Goal: Feedback & Contribution: Submit feedback/report problem

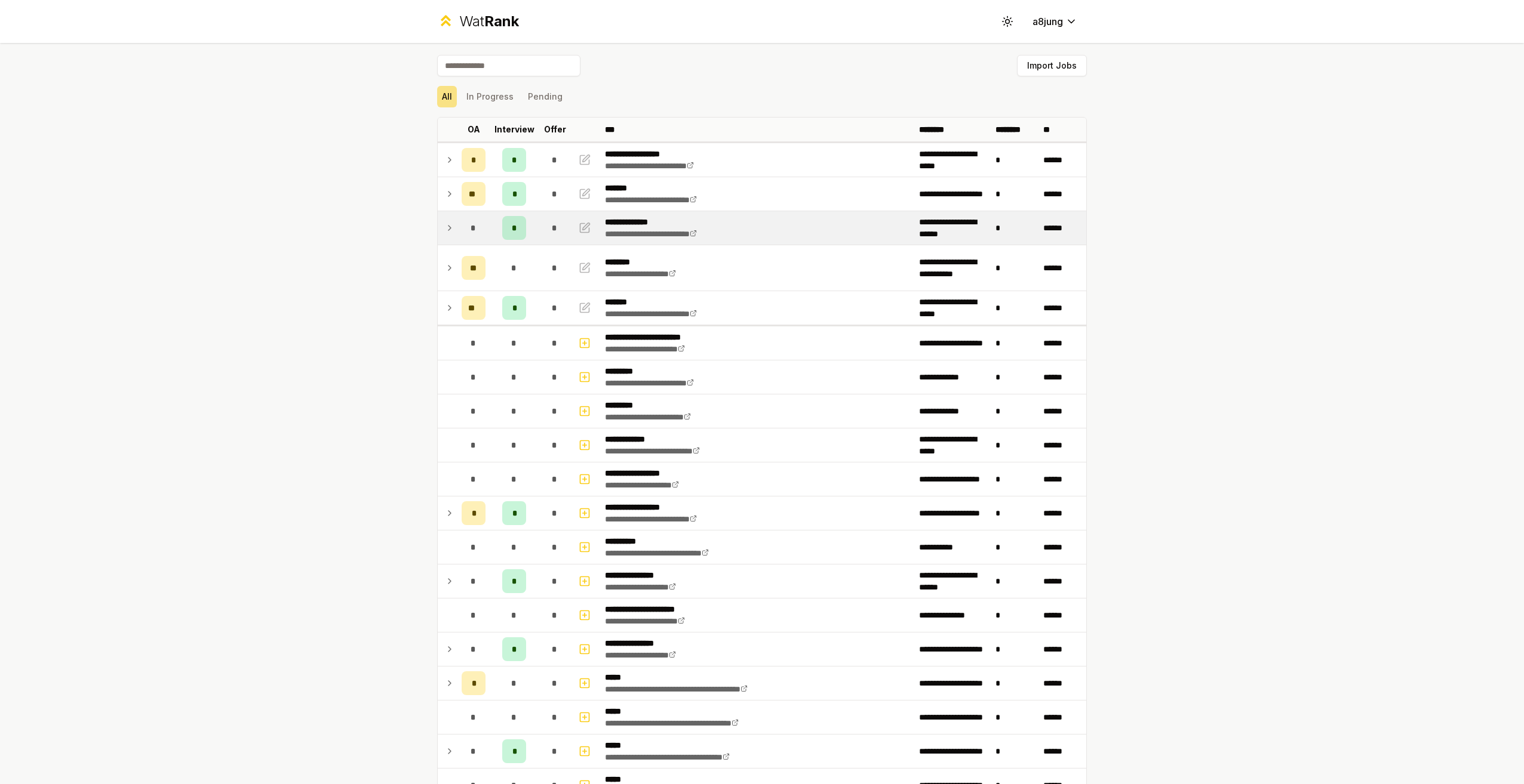
click at [444, 235] on td at bounding box center [447, 228] width 19 height 34
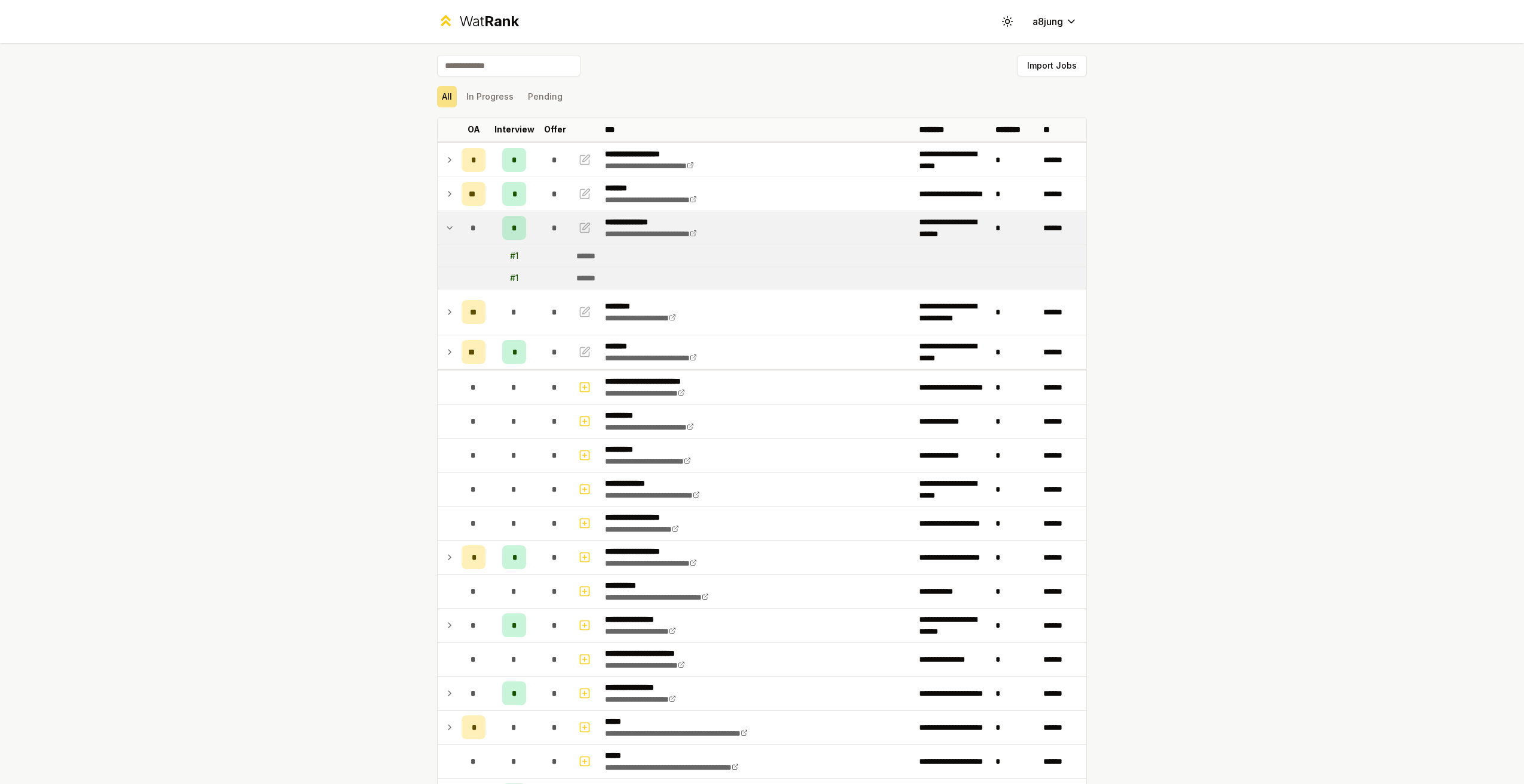
click at [510, 255] on div "# 1" at bounding box center [514, 256] width 8 height 12
drag, startPoint x: 508, startPoint y: 255, endPoint x: 470, endPoint y: 248, distance: 38.6
click at [470, 248] on td at bounding box center [473, 255] width 34 height 21
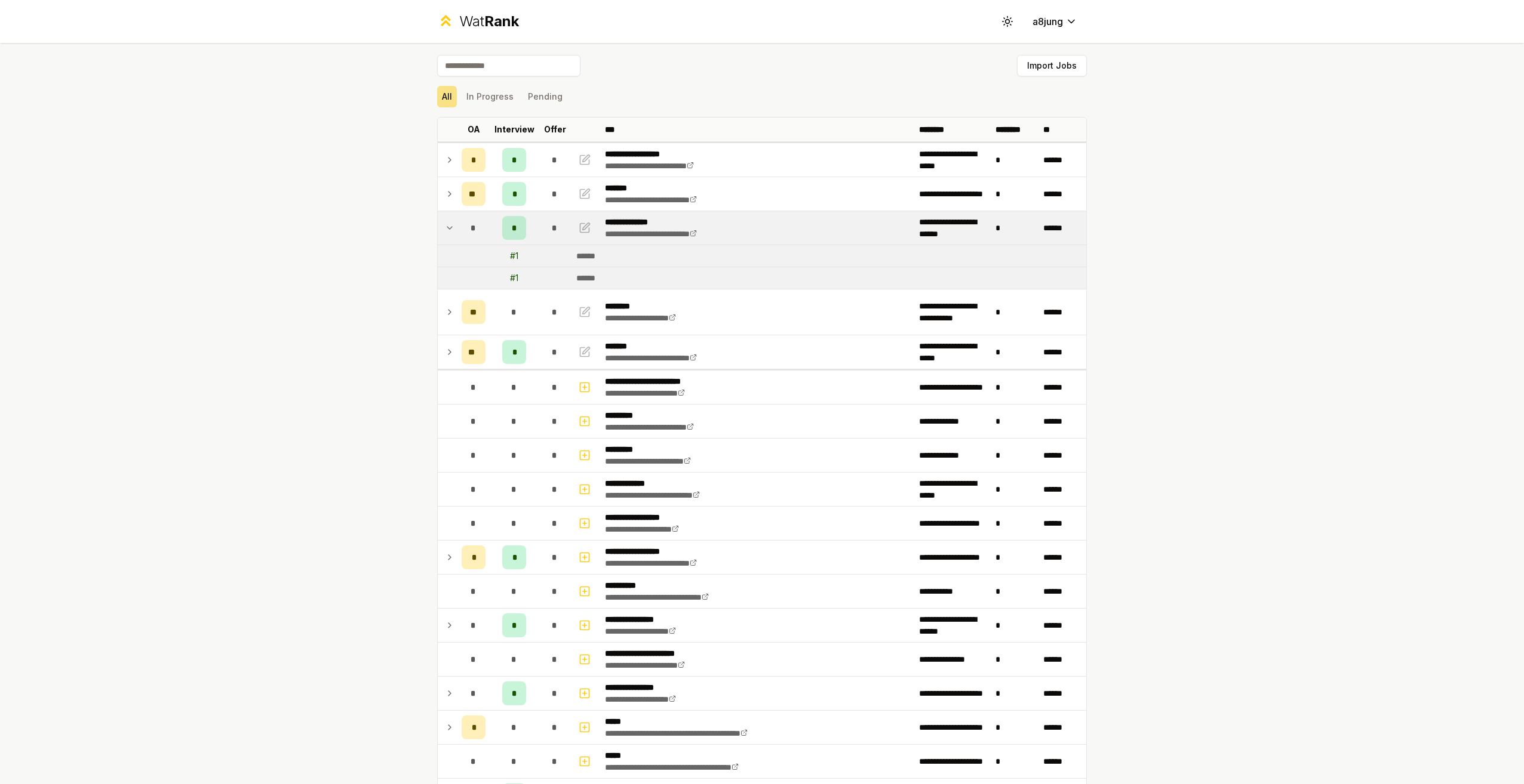
click at [591, 229] on td at bounding box center [586, 228] width 29 height 34
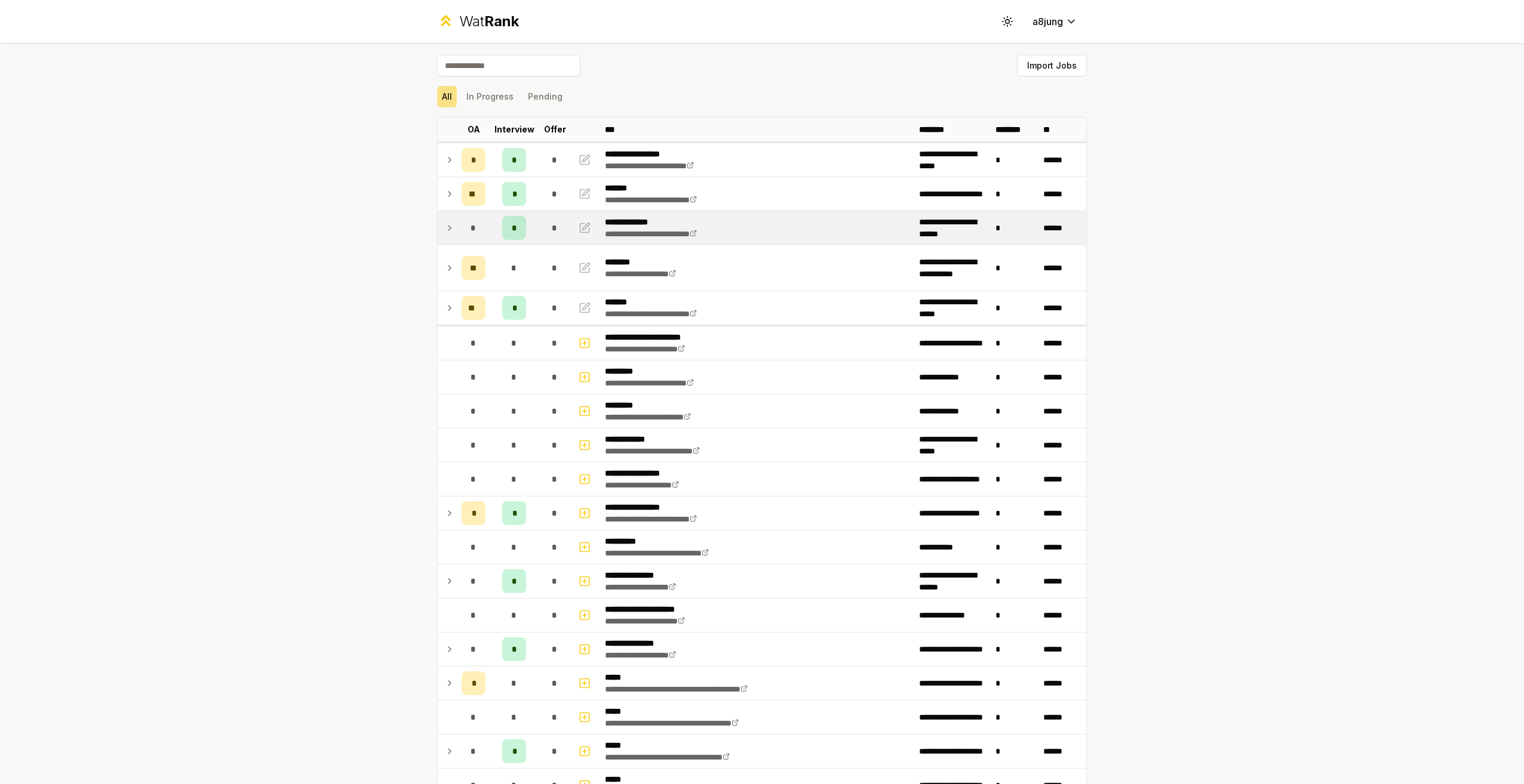
click at [587, 226] on button "button" at bounding box center [585, 228] width 17 height 19
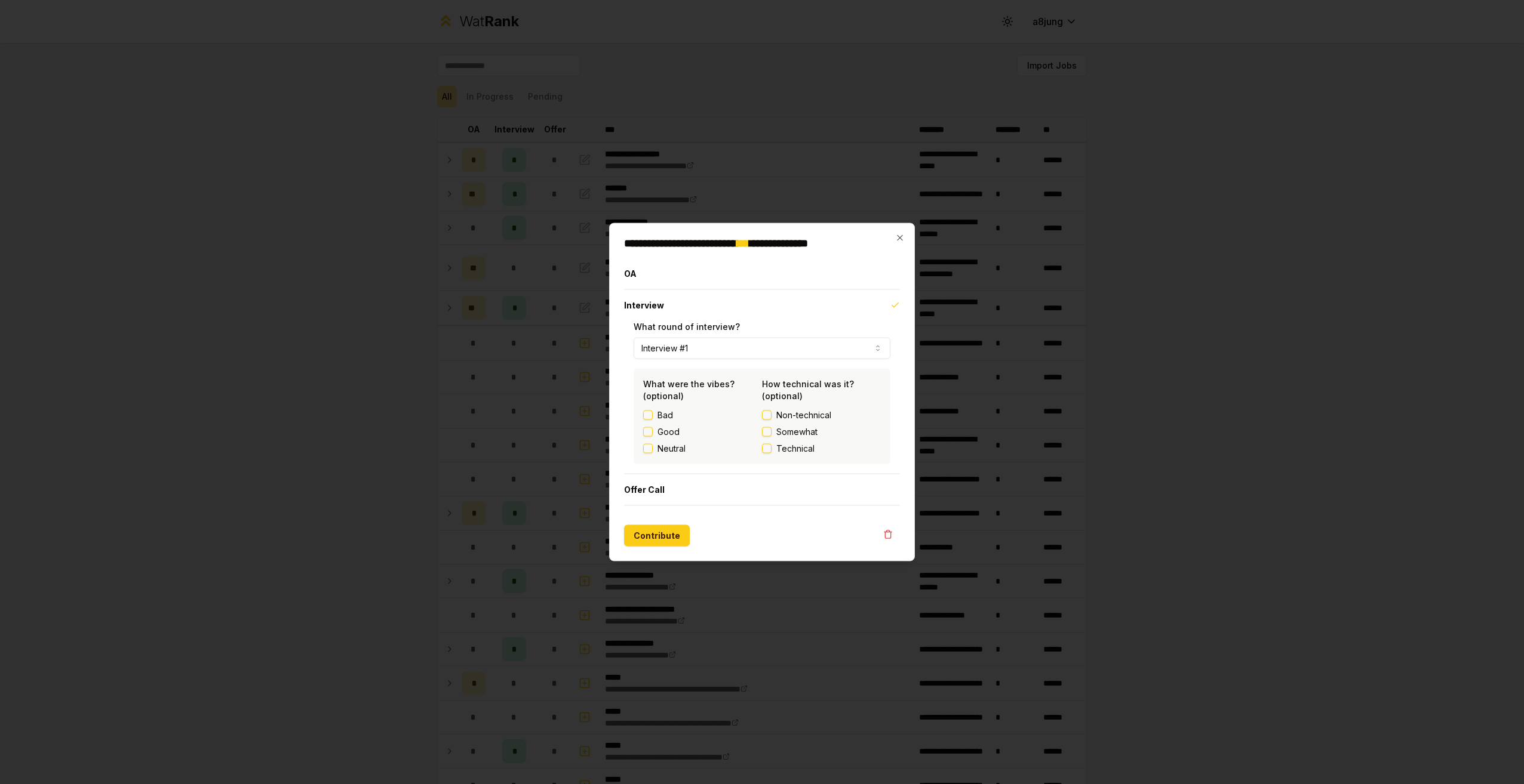
click at [652, 430] on button "Good" at bounding box center [647, 432] width 9 height 9
click at [766, 415] on button "Non-technical" at bounding box center [766, 415] width 9 height 9
click at [766, 432] on button "Somewhat" at bounding box center [766, 432] width 9 height 9
click at [770, 415] on button "Non-technical" at bounding box center [766, 415] width 9 height 9
click at [669, 532] on button "Contribute" at bounding box center [657, 536] width 66 height 21
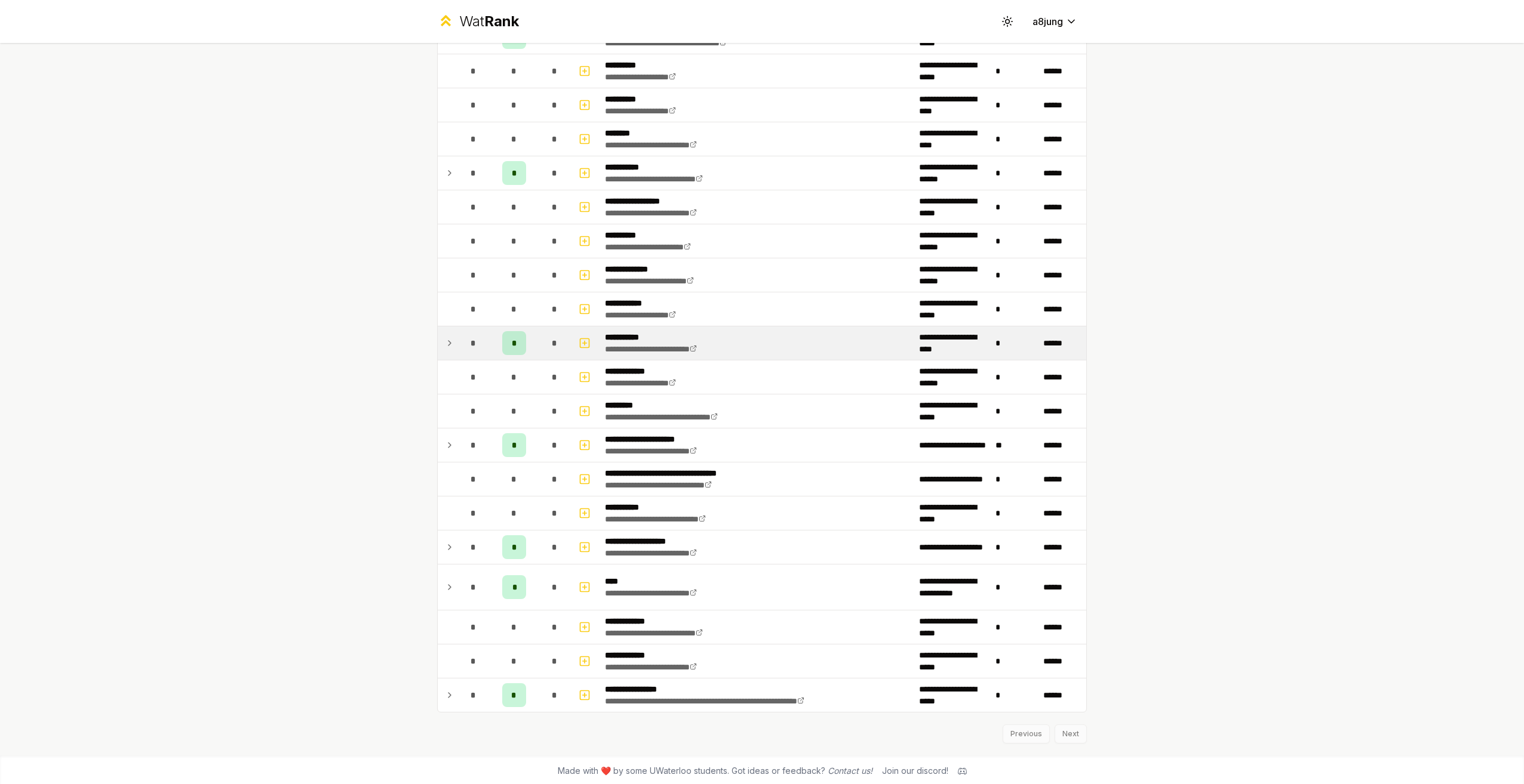
scroll to position [1455, 0]
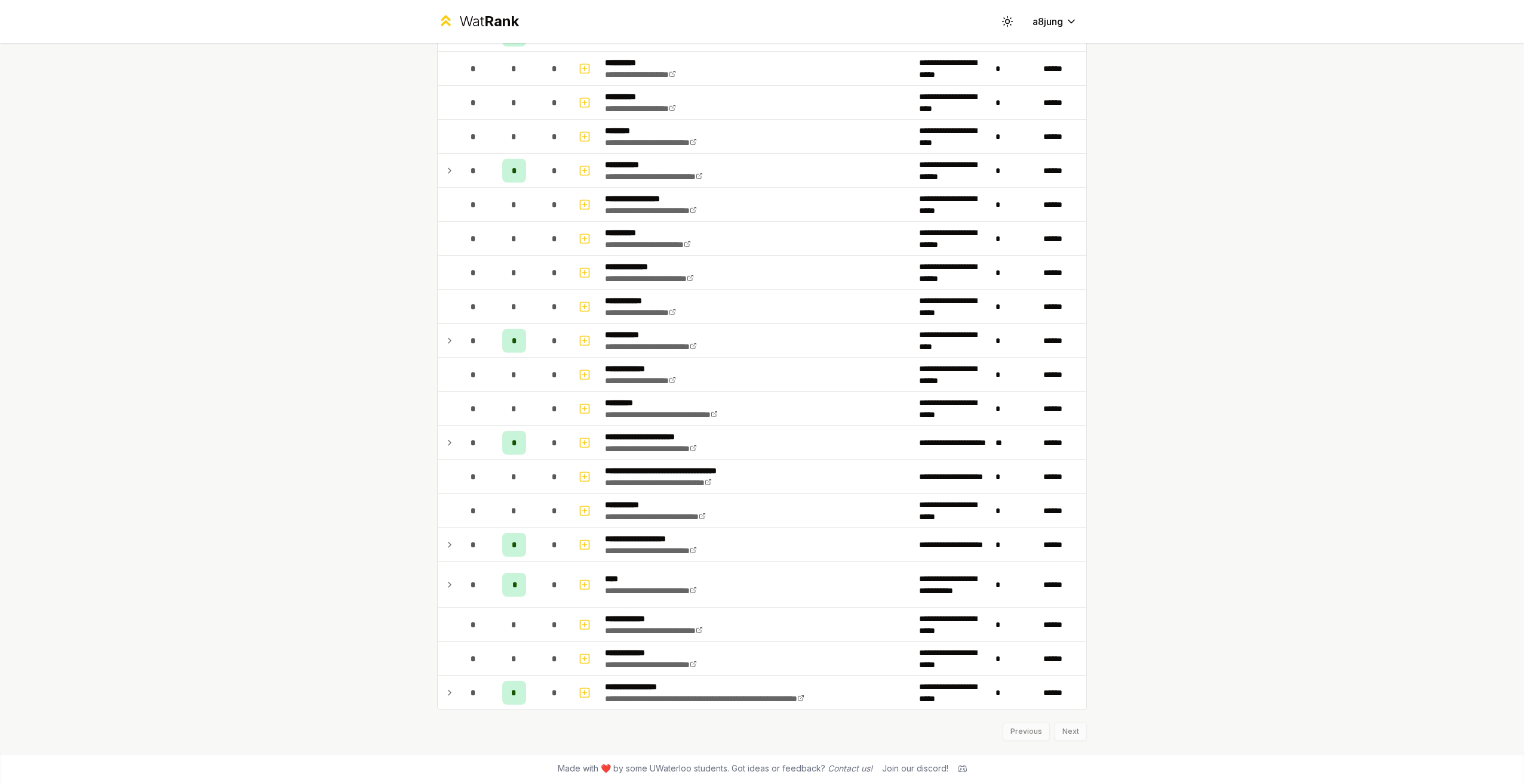
click at [958, 768] on icon at bounding box center [962, 769] width 9 height 9
